Goal: Information Seeking & Learning: Check status

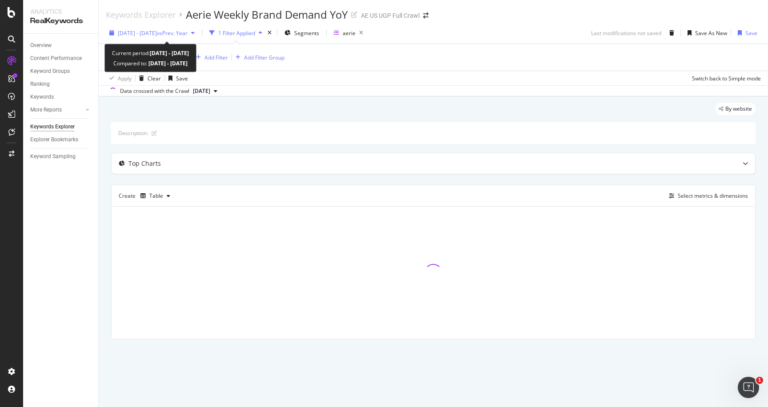
click at [157, 32] on span "[DATE] - [DATE]" at bounding box center [137, 33] width 39 height 8
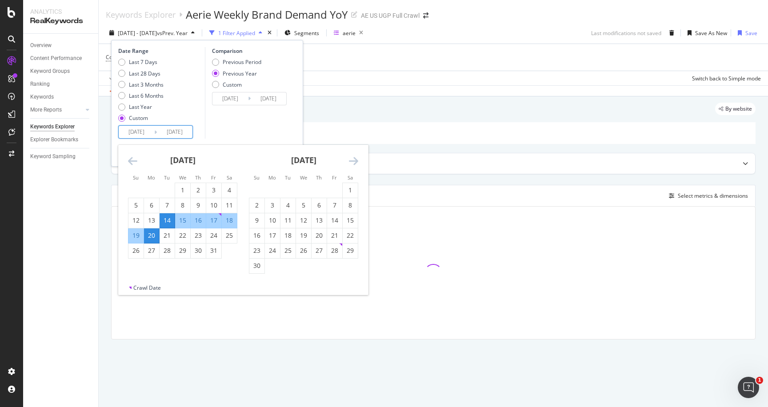
click at [137, 136] on input "[DATE]" at bounding box center [137, 132] width 36 height 12
click at [356, 160] on icon "Move forward to switch to the next month." at bounding box center [353, 161] width 9 height 11
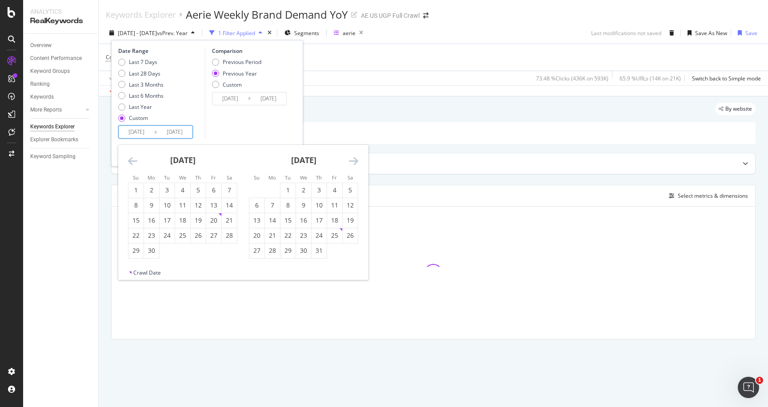
click at [356, 160] on icon "Move forward to switch to the next month." at bounding box center [353, 161] width 9 height 11
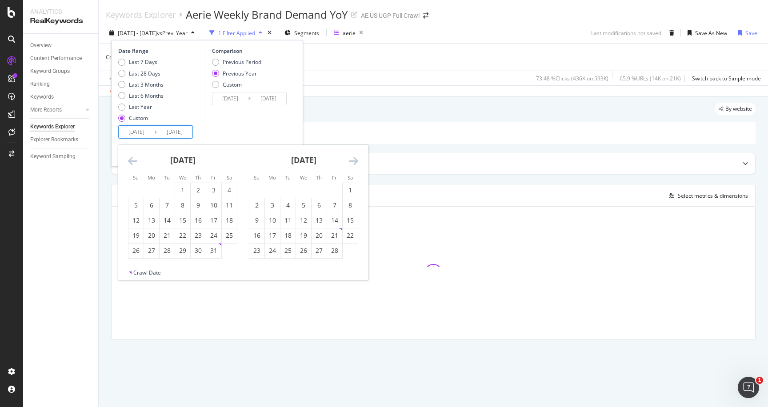
click at [356, 160] on icon "Move forward to switch to the next month." at bounding box center [353, 161] width 9 height 11
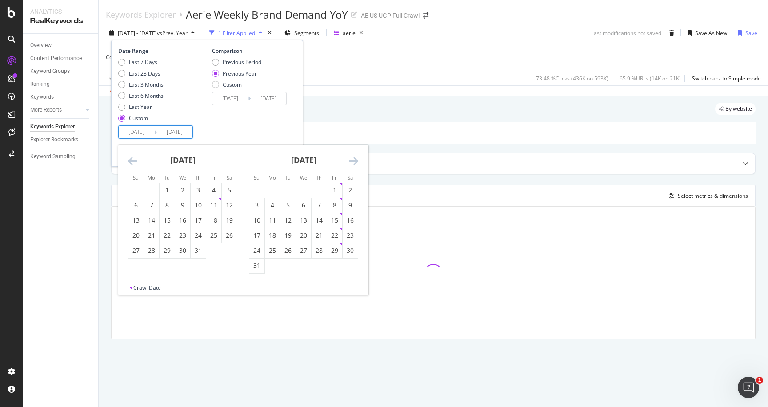
click at [356, 160] on icon "Move forward to switch to the next month." at bounding box center [353, 161] width 9 height 11
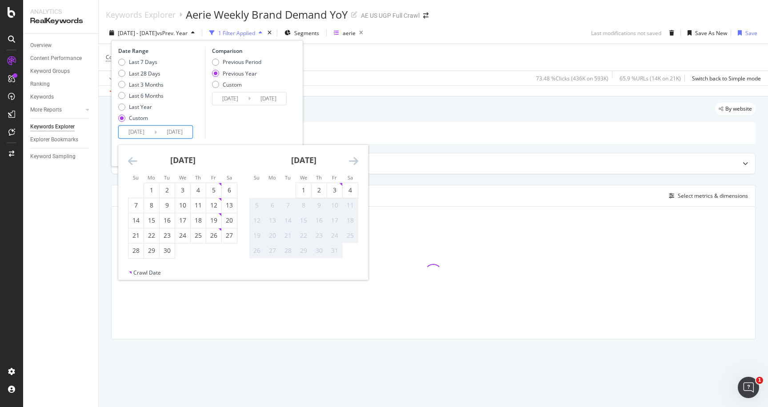
click at [128, 160] on icon "Move backward to switch to the previous month." at bounding box center [132, 161] width 9 height 11
click at [134, 205] on div "3" at bounding box center [135, 205] width 15 height 9
type input "[DATE]"
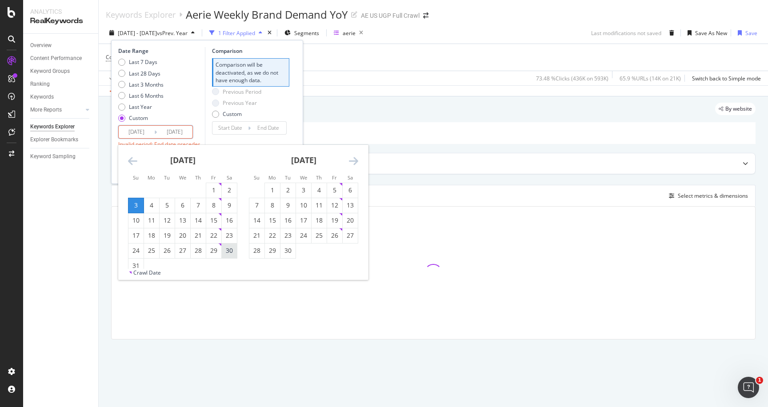
click at [230, 255] on div "30" at bounding box center [229, 250] width 15 height 9
type input "[DATE]"
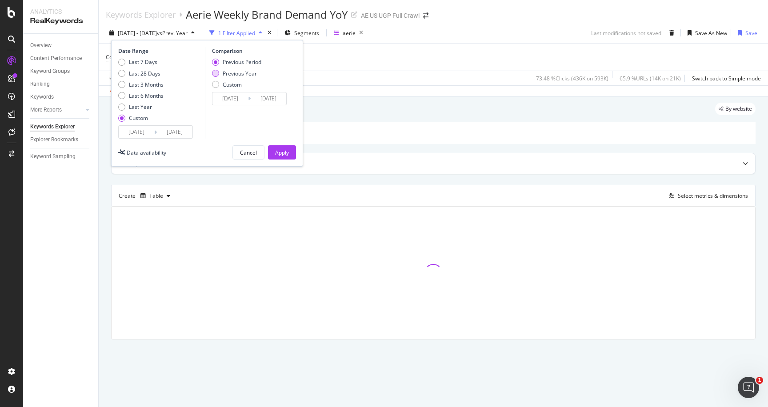
click at [243, 72] on div "Previous Year" at bounding box center [240, 74] width 34 height 8
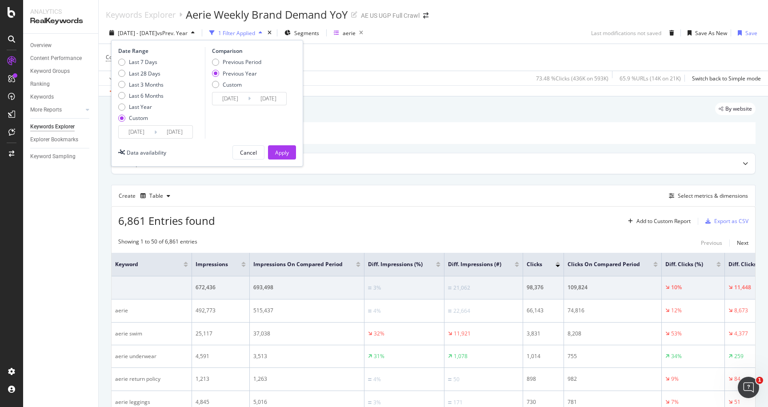
type input "[DATE]"
click at [281, 153] on div "Apply" at bounding box center [282, 153] width 14 height 8
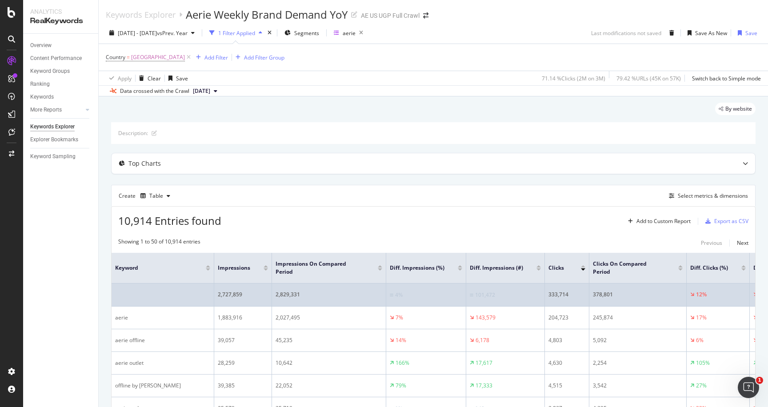
click at [229, 294] on div "2,727,859" at bounding box center [243, 295] width 50 height 8
copy div "2,727,859"
click at [288, 295] on div "2,829,331" at bounding box center [329, 295] width 107 height 8
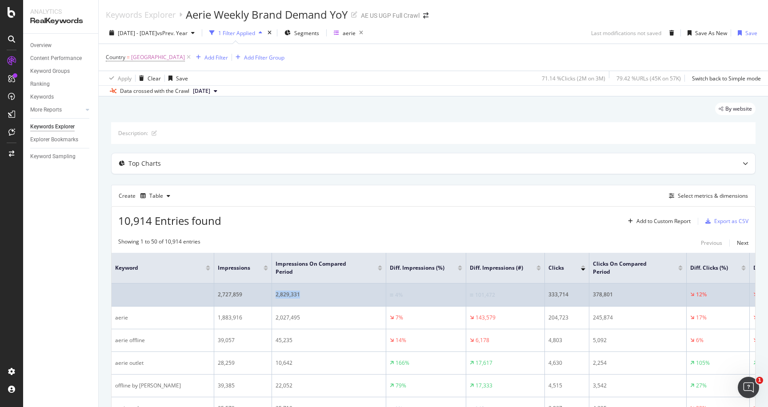
copy div "2,829,331"
